Goal: Check status: Check status

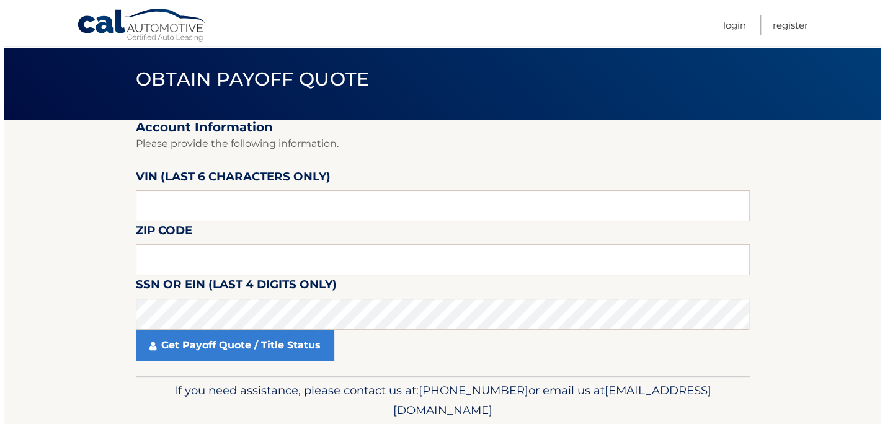
scroll to position [62, 0]
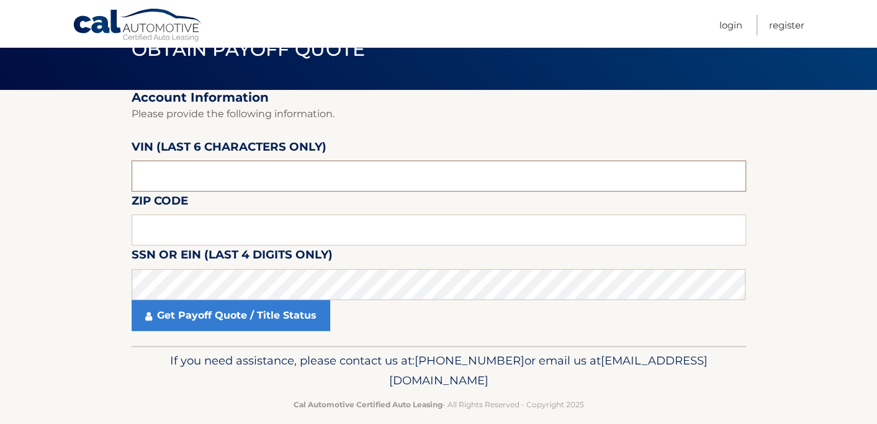
click at [199, 177] on input "text" at bounding box center [439, 176] width 614 height 31
type input "662830"
click at [218, 225] on input "text" at bounding box center [439, 230] width 614 height 31
type input "11803"
click button "For Originating Dealer" at bounding box center [0, 0] width 0 height 0
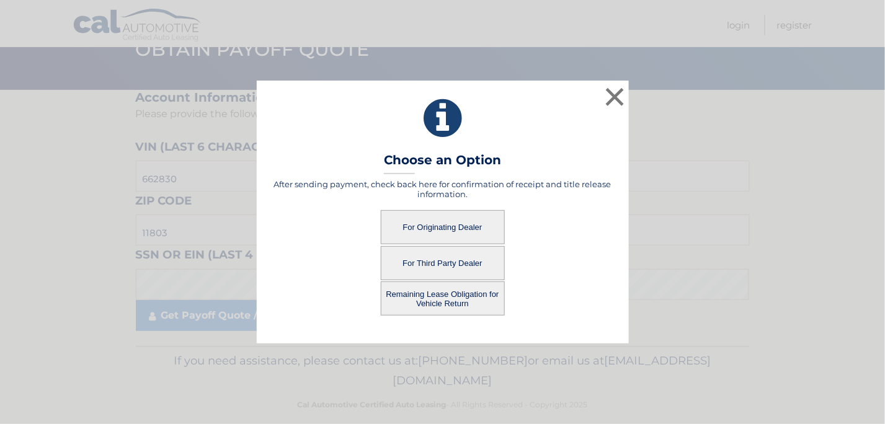
click at [446, 228] on button "For Originating Dealer" at bounding box center [443, 227] width 124 height 34
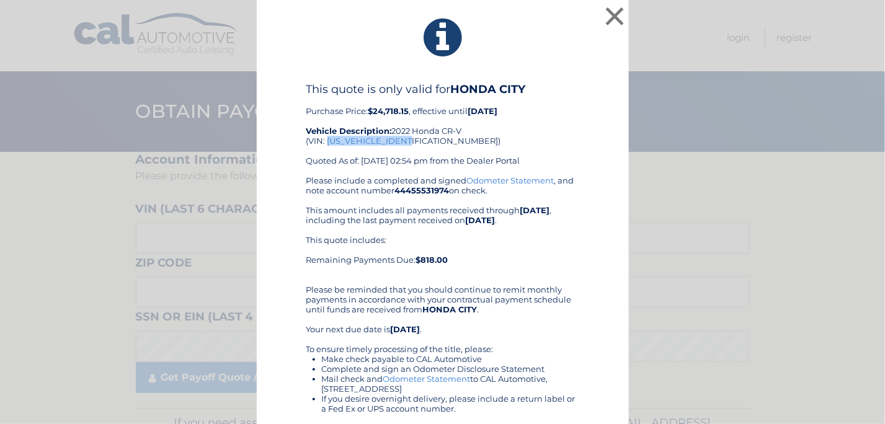
drag, startPoint x: 415, startPoint y: 140, endPoint x: 324, endPoint y: 143, distance: 90.6
click at [324, 143] on div "This quote is only valid for HONDA CITY Purchase Price: $24,718.15 , effective …" at bounding box center [442, 129] width 273 height 93
copy div "[US_VEHICLE_IDENTIFICATION_NUMBER]"
